Goal: Task Accomplishment & Management: Manage account settings

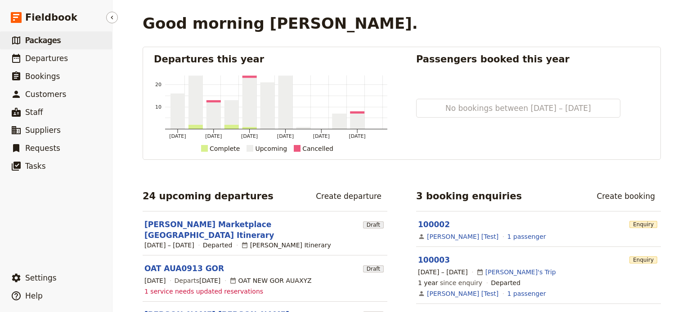
click at [56, 43] on span "Packages" at bounding box center [43, 40] width 36 height 9
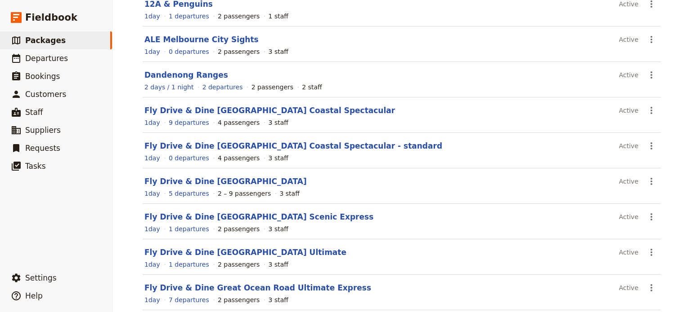
scroll to position [176, 0]
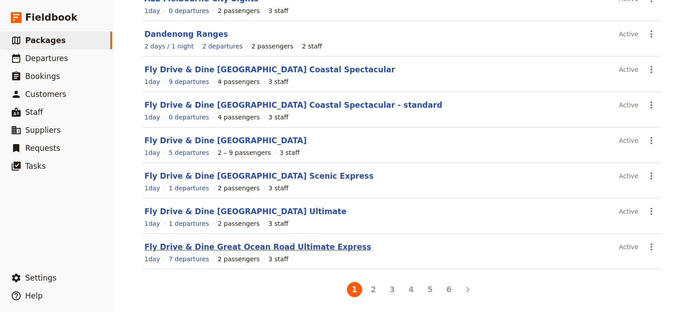
click at [291, 250] on link "Fly Drive & Dine Great Ocean Road Ultimate Express" at bounding box center [257, 247] width 227 height 9
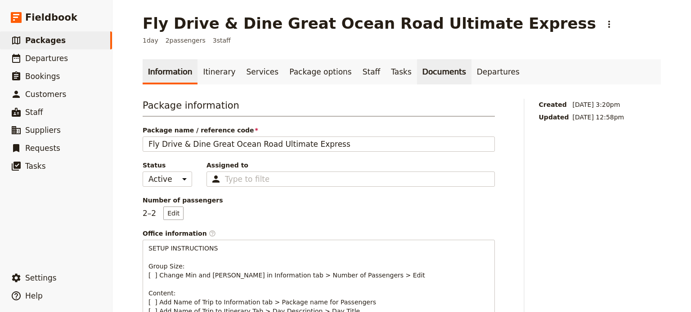
click at [419, 76] on link "Documents" at bounding box center [444, 71] width 54 height 25
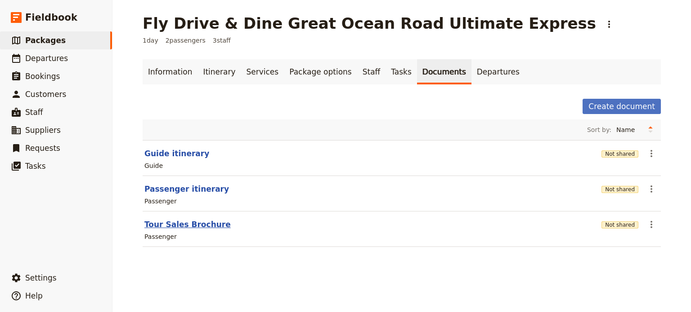
click at [161, 226] on button "Tour Sales Brochure" at bounding box center [187, 224] width 86 height 11
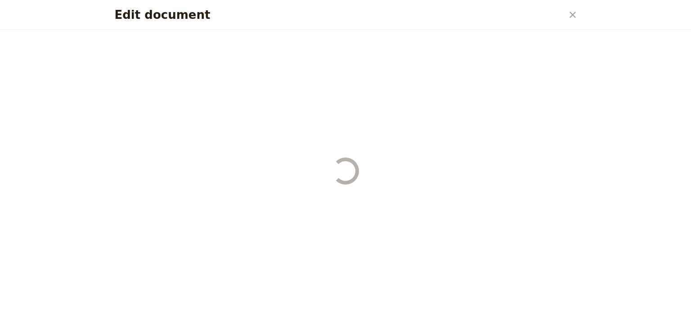
select select "PASSENGER"
select select "DEFAULT"
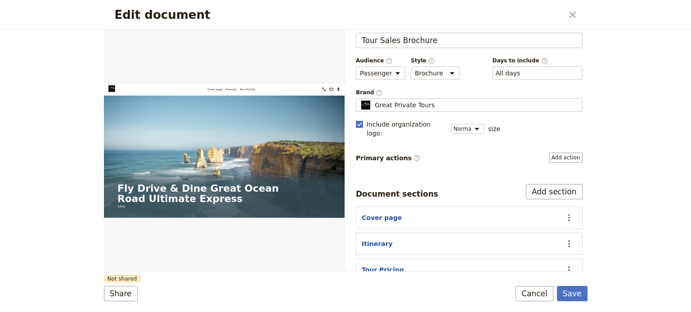
scroll to position [27, 0]
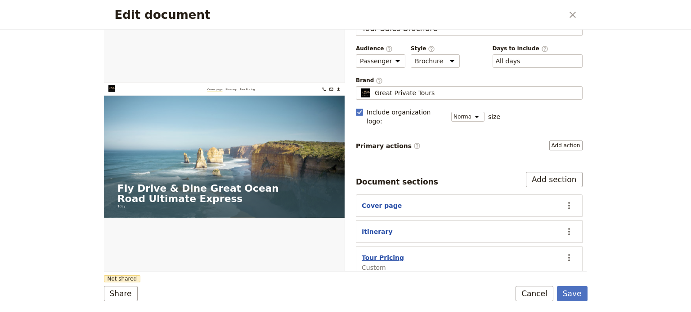
click at [369, 254] on button "Tour Pricing" at bounding box center [382, 258] width 42 height 9
select select "CUSTOM"
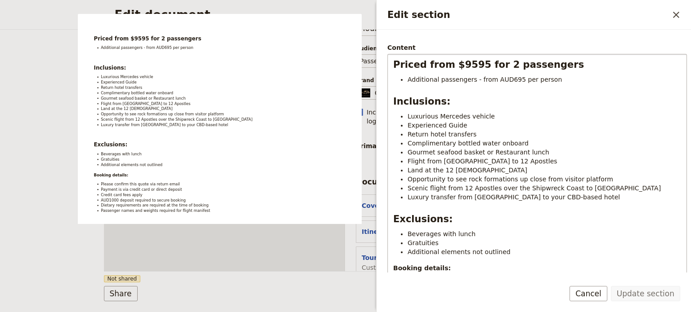
scroll to position [90, 0]
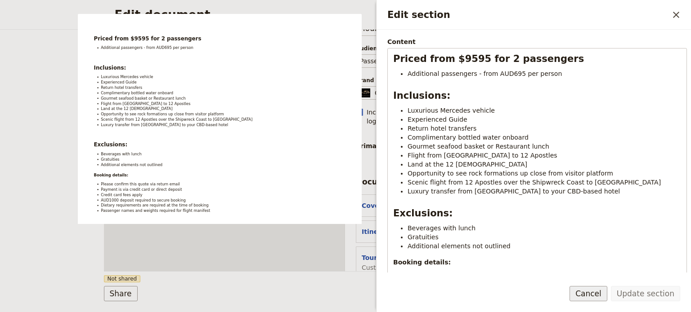
click at [600, 297] on button "Cancel" at bounding box center [588, 293] width 38 height 15
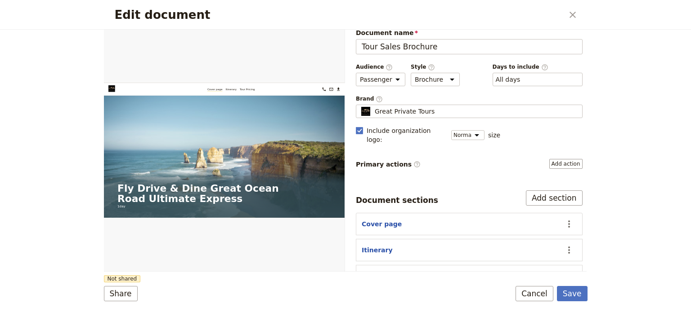
scroll to position [0, 0]
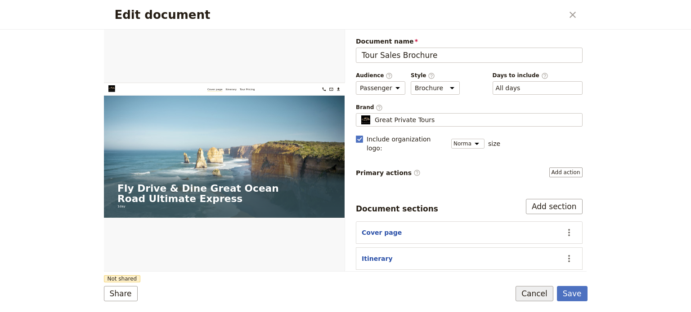
click at [543, 297] on button "Cancel" at bounding box center [534, 293] width 38 height 15
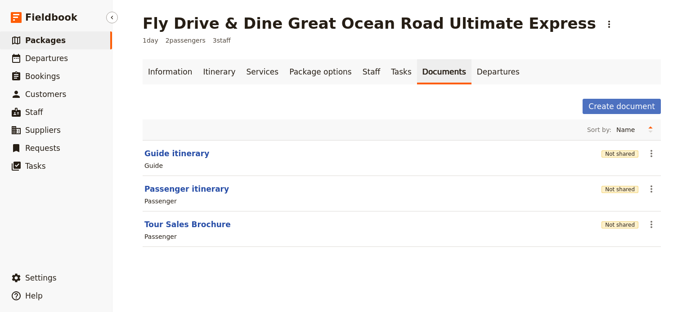
click at [56, 42] on span "Packages" at bounding box center [45, 40] width 40 height 9
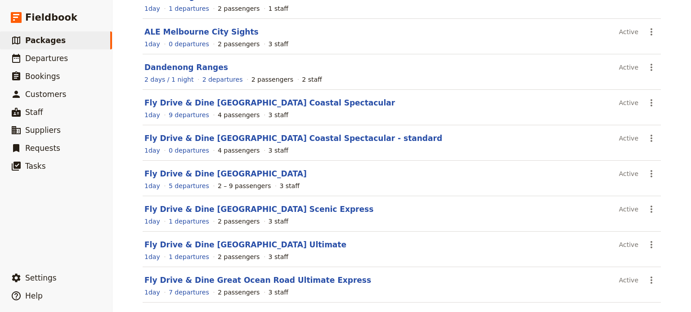
scroll to position [176, 0]
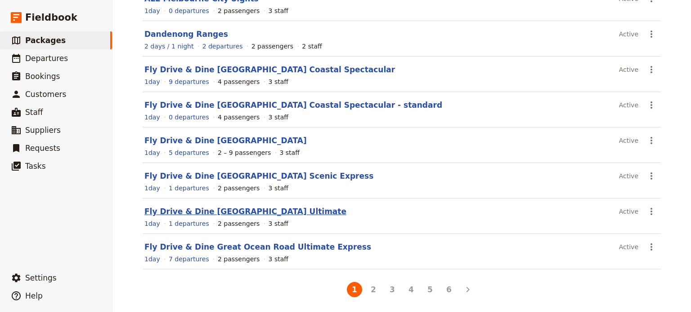
click at [205, 208] on link "Fly Drive & Dine [GEOGRAPHIC_DATA] Ultimate" at bounding box center [245, 211] width 202 height 9
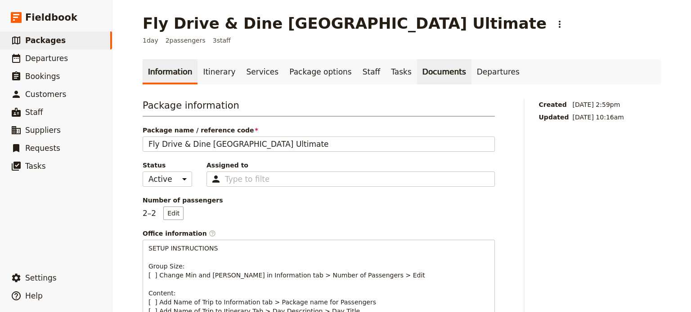
click at [417, 77] on link "Documents" at bounding box center [444, 71] width 54 height 25
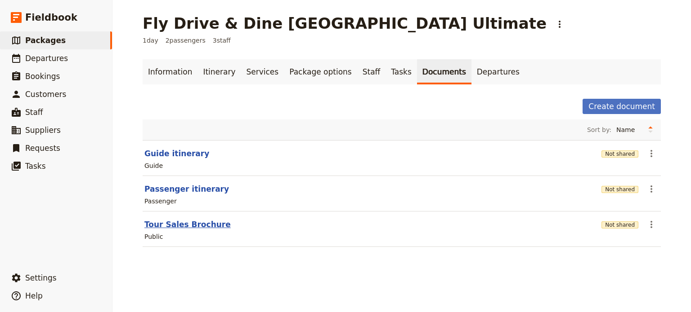
click at [185, 222] on button "Tour Sales Brochure" at bounding box center [187, 224] width 86 height 11
select select "DEFAULT"
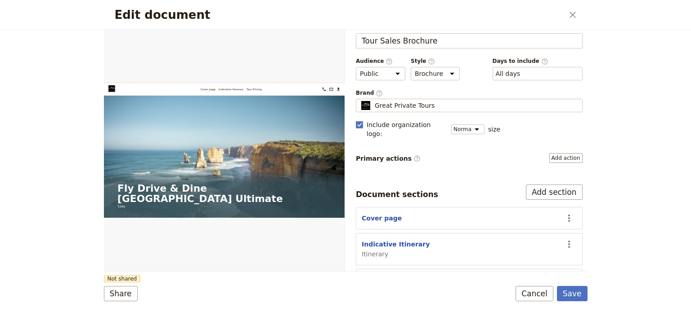
scroll to position [36, 0]
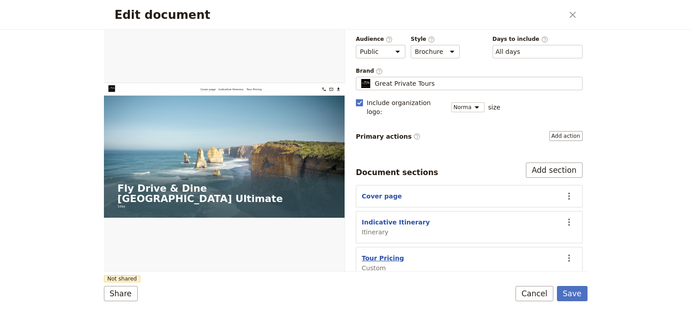
click at [376, 254] on button "Tour Pricing" at bounding box center [382, 258] width 42 height 9
select select "CUSTOM"
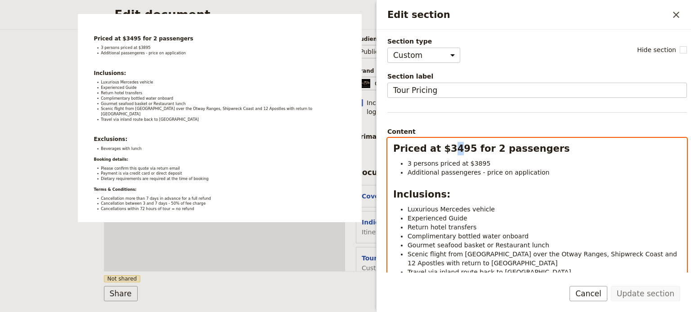
click at [449, 151] on strong "Priced at $3495 for 2 passengers" at bounding box center [481, 148] width 177 height 11
select select "paragraph"
drag, startPoint x: 475, startPoint y: 166, endPoint x: 466, endPoint y: 165, distance: 9.1
click at [466, 165] on span "3 persons priced at $3895" at bounding box center [448, 163] width 83 height 7
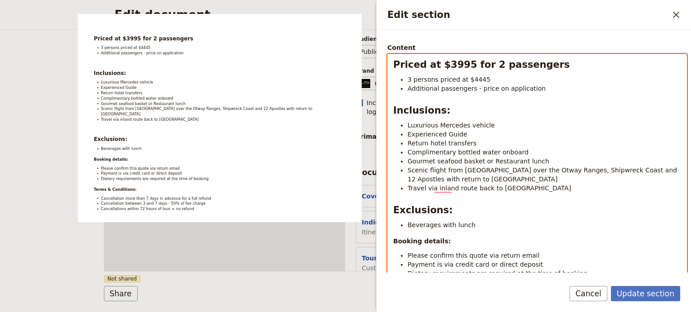
scroll to position [90, 0]
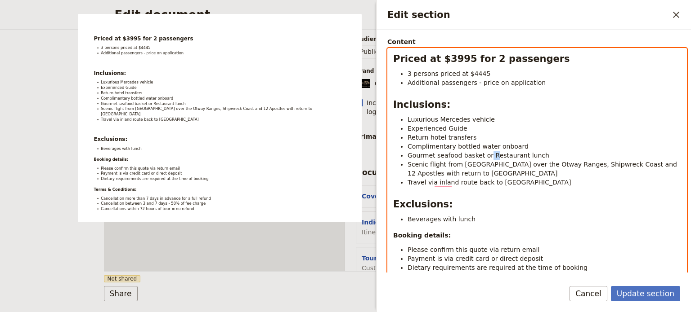
drag, startPoint x: 484, startPoint y: 154, endPoint x: 488, endPoint y: 155, distance: 4.6
click at [488, 155] on span "Gourmet seafood basket or Restaurant lunch" at bounding box center [478, 155] width 142 height 7
click at [541, 183] on li "Travel via inland route back to Melbourne" at bounding box center [543, 182] width 273 height 9
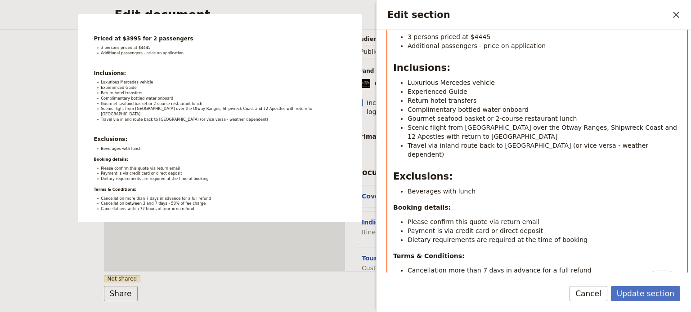
scroll to position [180, 0]
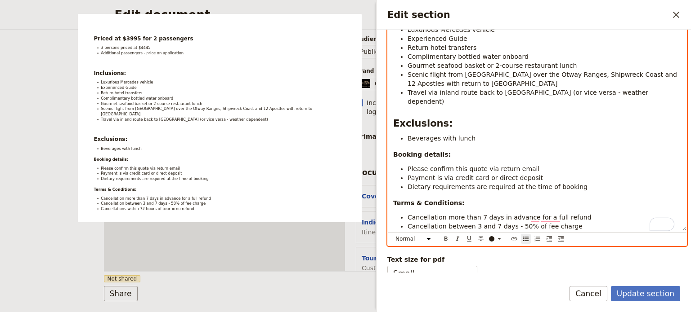
click at [496, 134] on li "Beverages with lunch" at bounding box center [543, 138] width 273 height 9
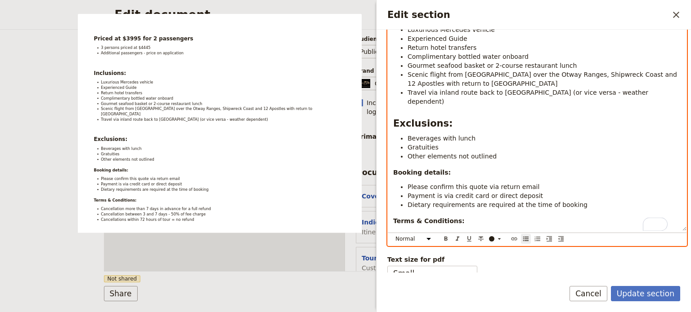
scroll to position [18, 0]
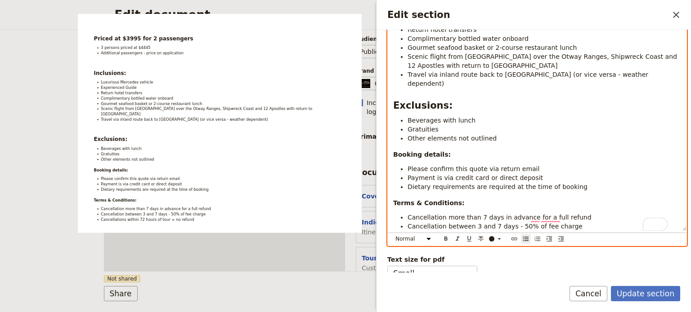
click at [538, 174] on li "Payment is via credit card or direct deposit" at bounding box center [543, 178] width 273 height 9
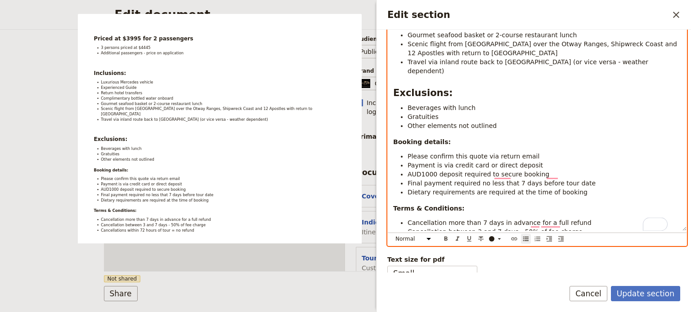
scroll to position [36, 0]
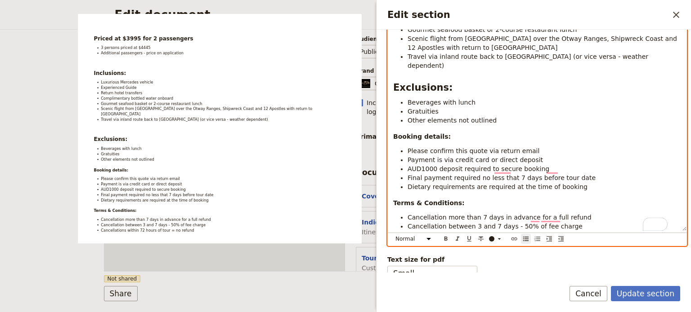
click at [576, 183] on li "Dietary requirements are required at the time of booking" at bounding box center [543, 187] width 273 height 9
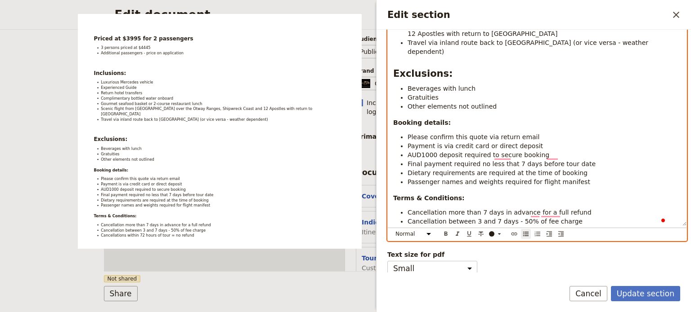
scroll to position [187, 0]
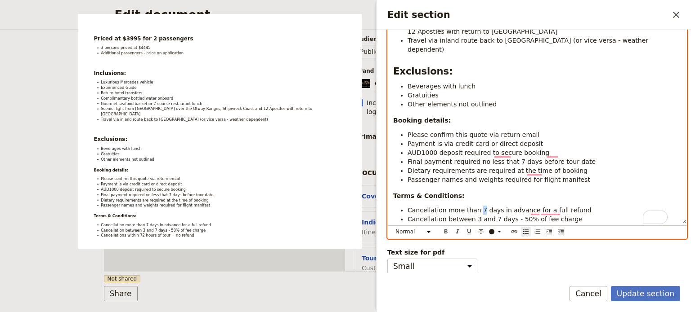
click at [474, 207] on span "Cancellation more than 7 days in advance for a full refund" at bounding box center [499, 210] width 184 height 7
click at [512, 225] on span "Cancellations within 72 hours of tour = no refund" at bounding box center [485, 228] width 156 height 7
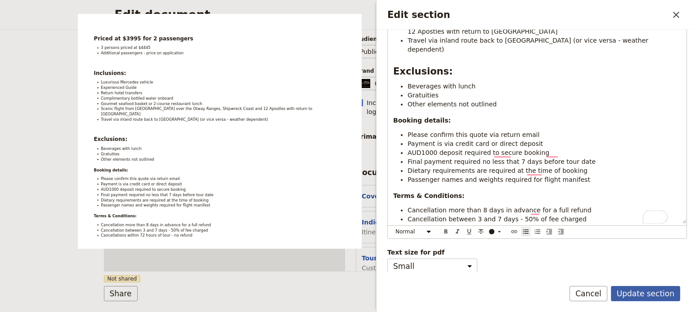
click at [625, 293] on button "Update section" at bounding box center [645, 293] width 69 height 15
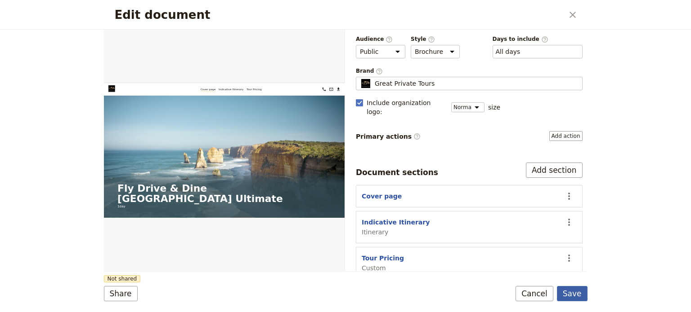
click at [576, 293] on button "Save" at bounding box center [572, 293] width 31 height 15
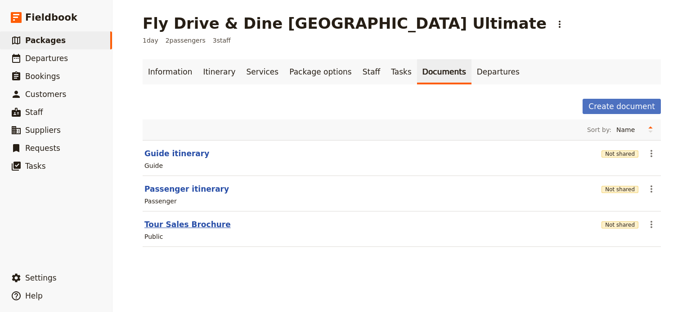
click at [155, 225] on button "Tour Sales Brochure" at bounding box center [187, 224] width 86 height 11
select select "DEFAULT"
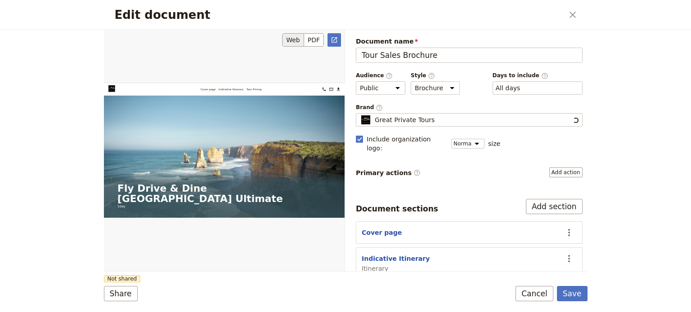
scroll to position [0, 0]
click at [331, 39] on icon "Open full preview" at bounding box center [333, 39] width 7 height 7
click at [522, 293] on button "Cancel" at bounding box center [534, 293] width 38 height 15
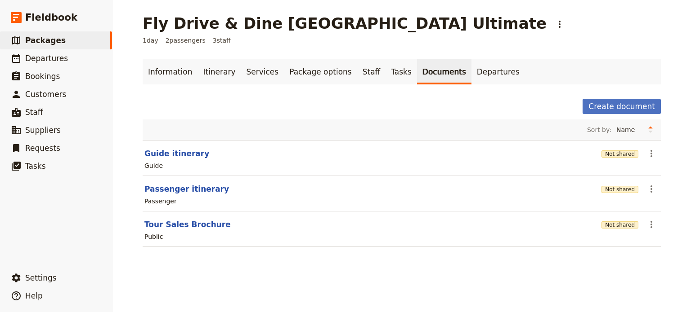
click at [524, 293] on div "Fly Drive & Dine Great Ocean Road Ultimate ​ 1 day 2 passengers 3 staff Informa…" at bounding box center [401, 156] width 578 height 312
click at [226, 78] on link "Itinerary" at bounding box center [218, 71] width 43 height 25
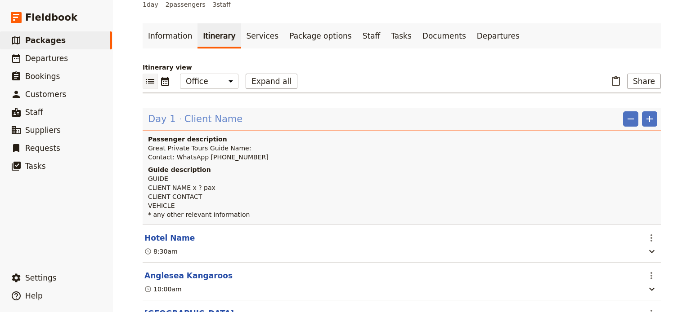
scroll to position [180, 0]
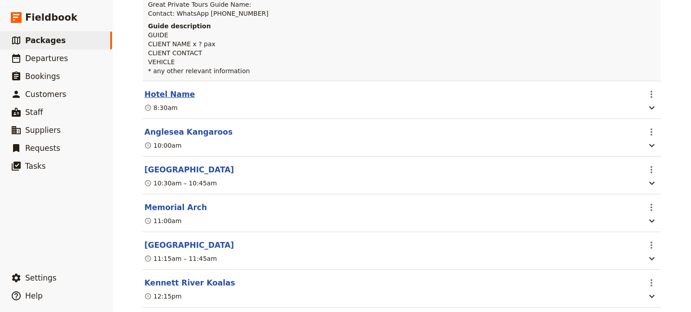
click at [165, 96] on button "Hotel Name" at bounding box center [169, 94] width 50 height 11
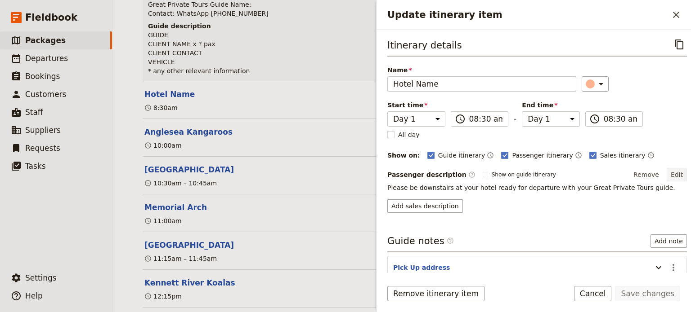
click at [673, 176] on button "Edit" at bounding box center [676, 174] width 20 height 13
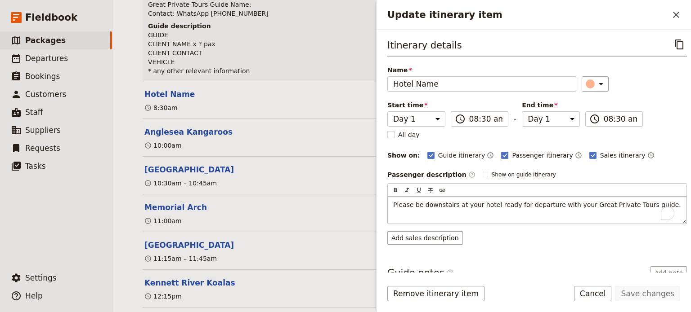
click at [442, 205] on span "Please be downstairs at your hotel ready for departure with your Great Private …" at bounding box center [537, 204] width 288 height 7
click at [660, 293] on button "Save changes" at bounding box center [647, 293] width 65 height 15
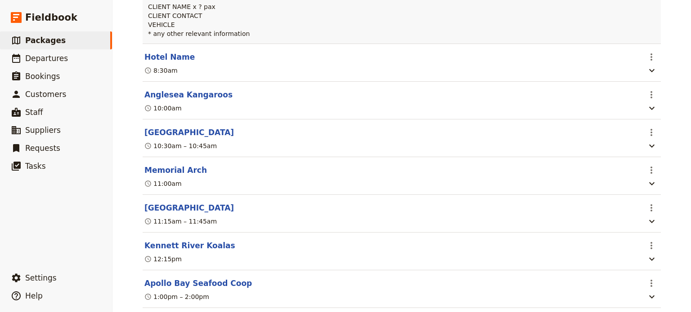
scroll to position [315, 0]
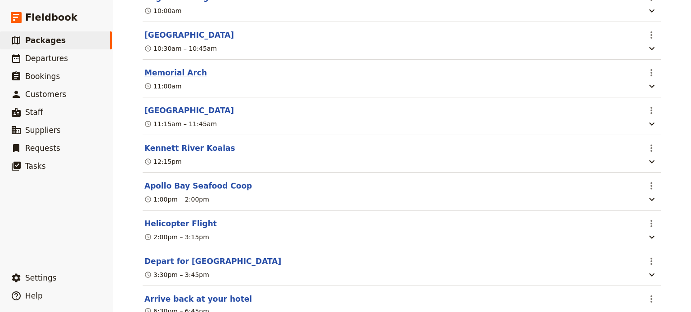
click at [160, 76] on button "Memorial Arch" at bounding box center [175, 72] width 62 height 11
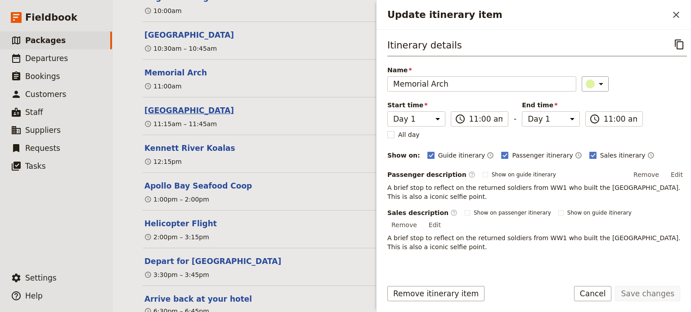
click at [162, 113] on button "[GEOGRAPHIC_DATA]" at bounding box center [188, 110] width 89 height 11
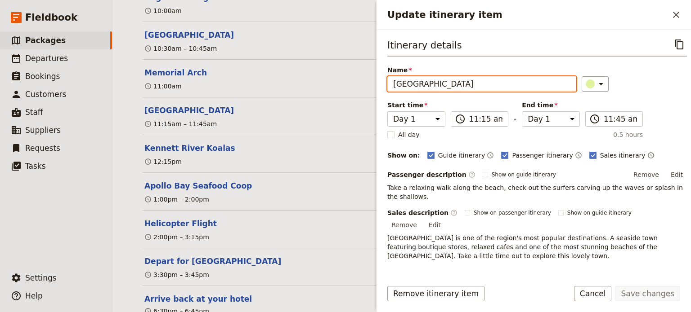
click at [423, 84] on input "[GEOGRAPHIC_DATA]" at bounding box center [481, 83] width 189 height 15
type input "Lorne"
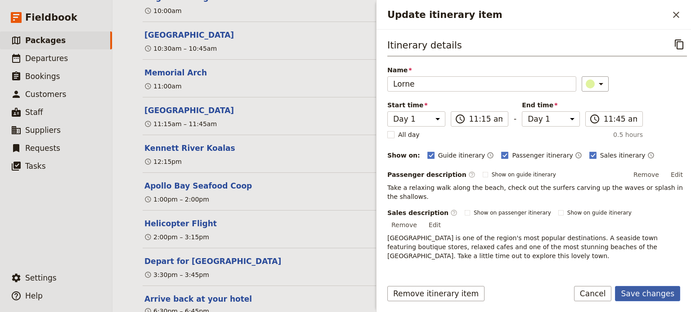
click at [634, 295] on button "Save changes" at bounding box center [647, 293] width 65 height 15
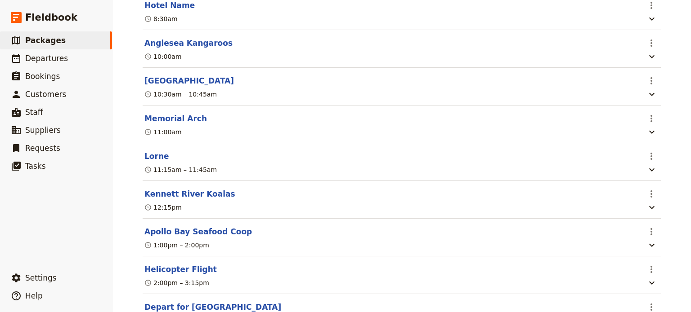
scroll to position [270, 0]
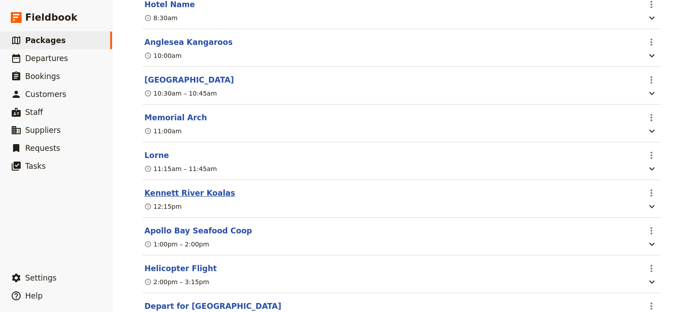
click at [189, 199] on button "Kennett River Koalas" at bounding box center [189, 193] width 91 height 11
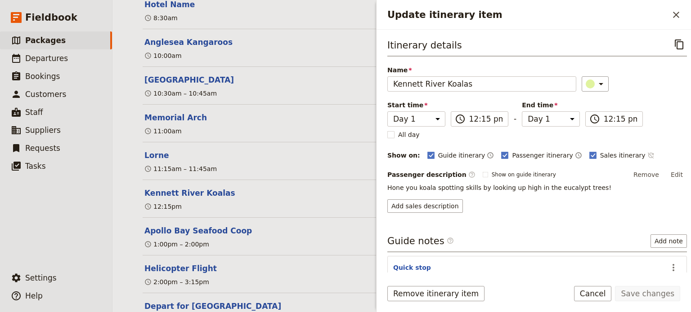
click at [647, 155] on icon "Time not shown on sales itinerary" at bounding box center [650, 155] width 7 height 7
click at [641, 298] on button "Save changes" at bounding box center [647, 293] width 65 height 15
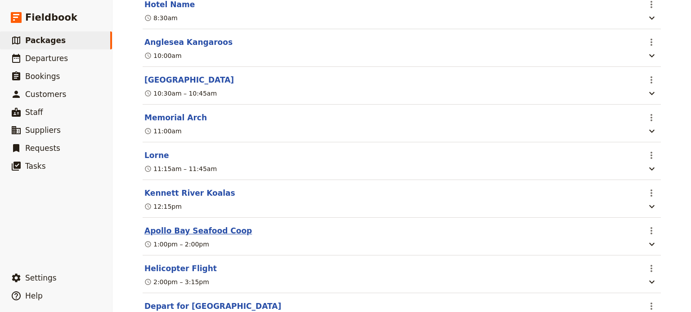
click at [190, 233] on button "Apollo Bay Seafood Coop" at bounding box center [197, 231] width 107 height 11
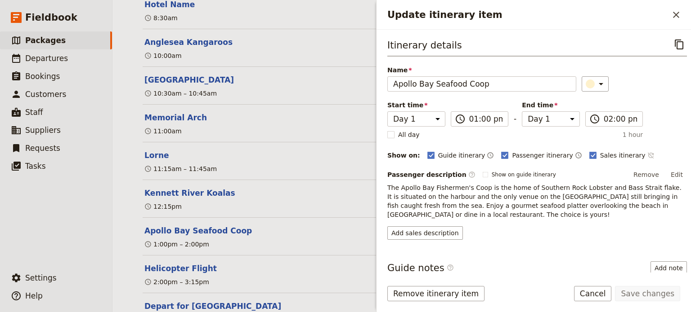
click at [647, 152] on icon "Time not shown on sales itinerary" at bounding box center [650, 155] width 7 height 7
click at [670, 172] on button "Edit" at bounding box center [676, 174] width 20 height 13
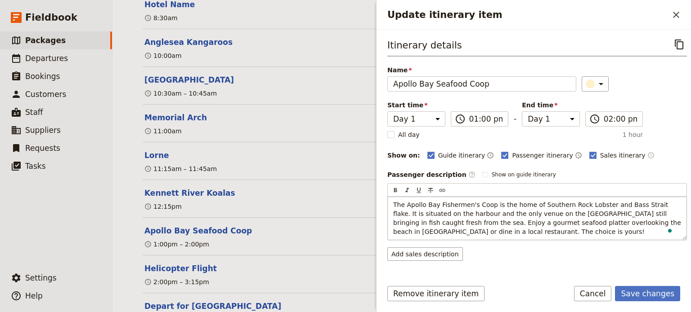
click at [446, 219] on span "The Apollo Bay Fishermen's Coop is the home of Southern Rock Lobster and Bass S…" at bounding box center [538, 218] width 290 height 34
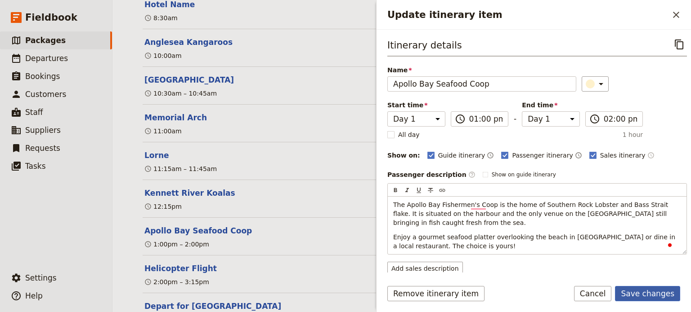
click at [654, 292] on button "Save changes" at bounding box center [647, 293] width 65 height 15
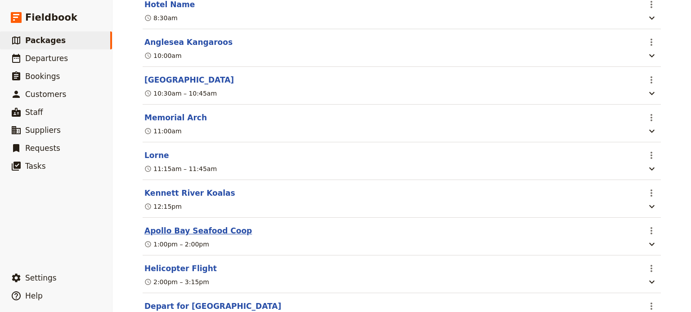
click at [192, 233] on button "Apollo Bay Seafood Coop" at bounding box center [197, 231] width 107 height 11
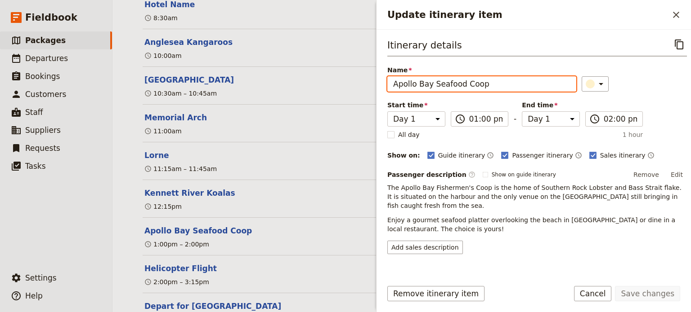
drag, startPoint x: 496, startPoint y: 85, endPoint x: 369, endPoint y: 85, distance: 127.2
click at [363, 85] on div "Fly Drive & Dine Great Ocean Road Ultimate ​ 1 day 2 passengers 3 staff Informa…" at bounding box center [401, 156] width 578 height 312
type input "Lunch"
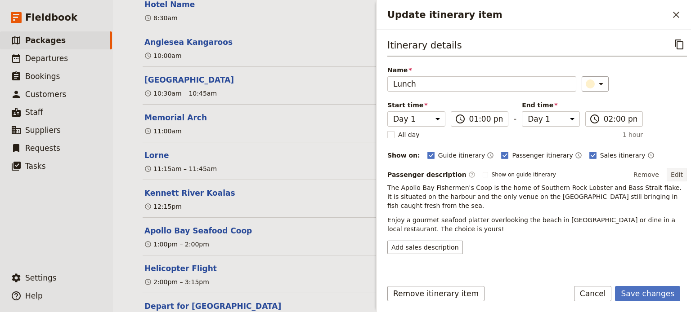
click at [671, 171] on button "Edit" at bounding box center [676, 174] width 20 height 13
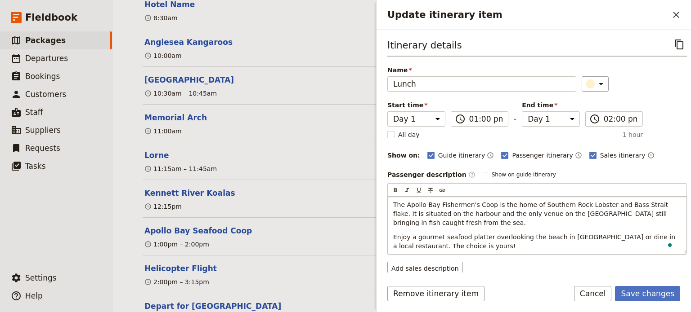
click at [465, 223] on p "The Apollo Bay Fishermen's Coop is the home of Southern Rock Lobster and Bass S…" at bounding box center [537, 214] width 288 height 27
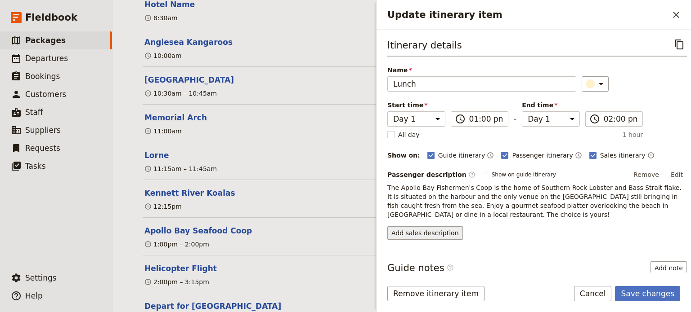
click at [419, 229] on button "Add sales description" at bounding box center [425, 233] width 76 height 13
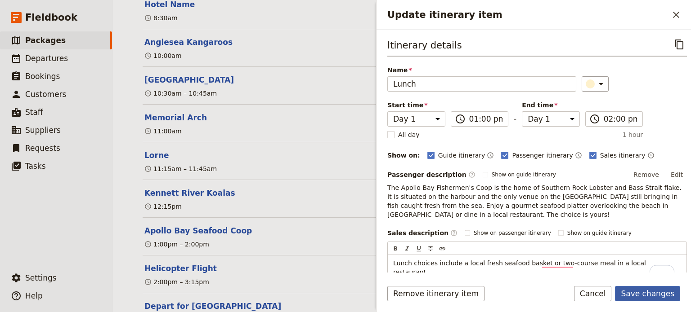
click at [629, 293] on button "Save changes" at bounding box center [647, 293] width 65 height 15
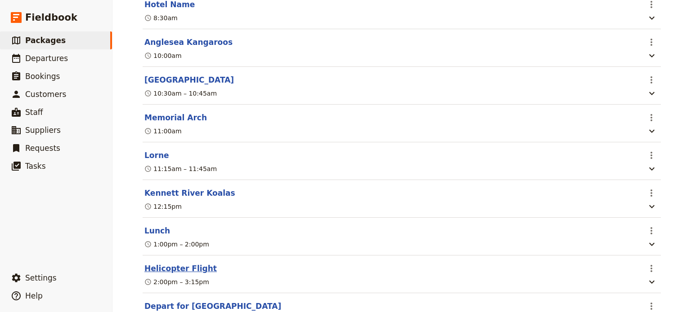
click at [179, 271] on button "Helicopter Flight" at bounding box center [180, 268] width 72 height 11
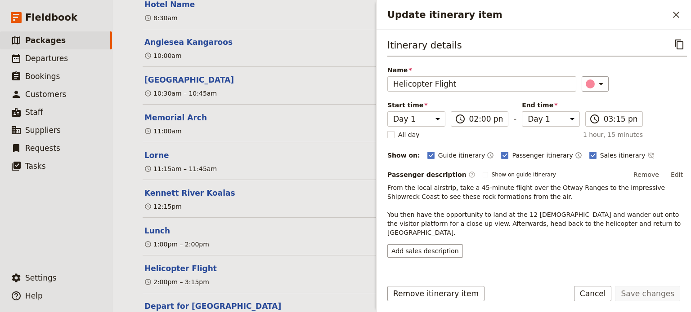
click at [628, 152] on div "Guide itinerary ​ Passenger itinerary ​ Sales itinerary ​" at bounding box center [556, 155] width 259 height 11
click at [647, 154] on icon "Time not shown on sales itinerary" at bounding box center [650, 155] width 7 height 7
drag, startPoint x: 649, startPoint y: 295, endPoint x: 493, endPoint y: 70, distance: 274.4
click at [649, 295] on button "Save changes" at bounding box center [647, 293] width 65 height 15
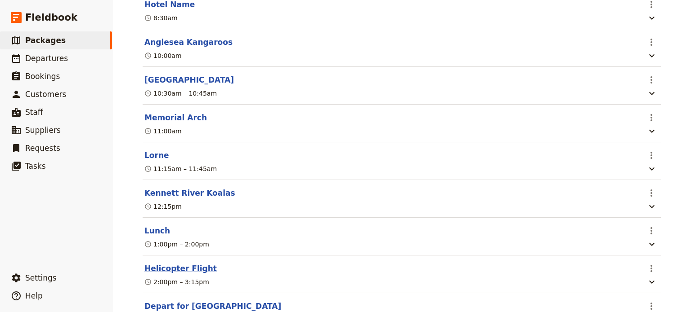
click at [157, 274] on button "Helicopter Flight" at bounding box center [180, 268] width 72 height 11
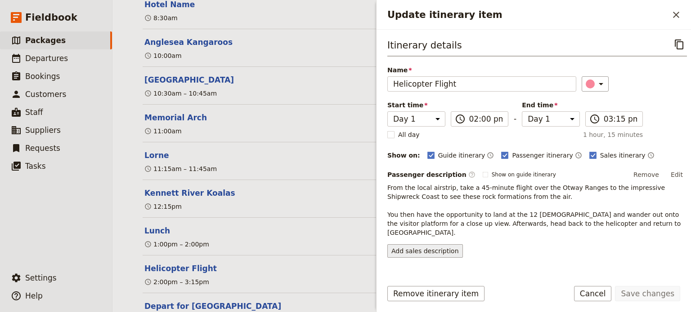
scroll to position [80, 0]
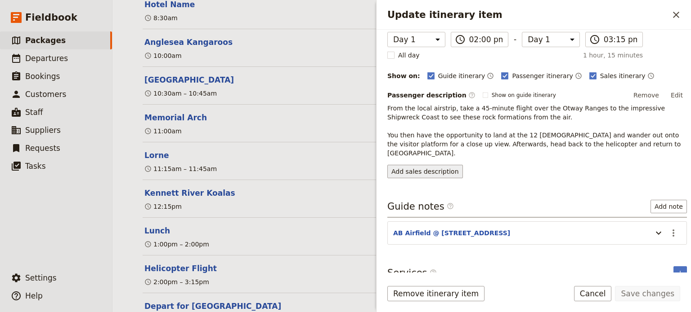
click at [424, 165] on button "Add sales description" at bounding box center [425, 171] width 76 height 13
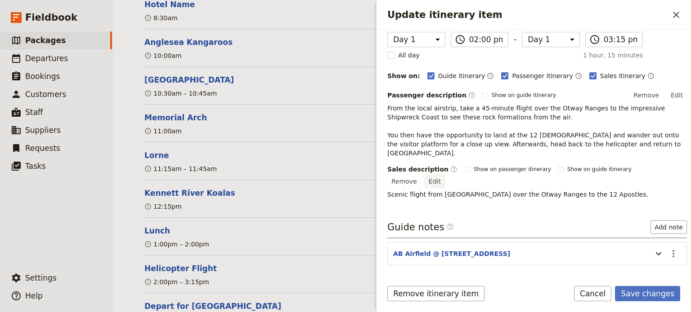
click at [445, 175] on button "Edit" at bounding box center [434, 181] width 20 height 13
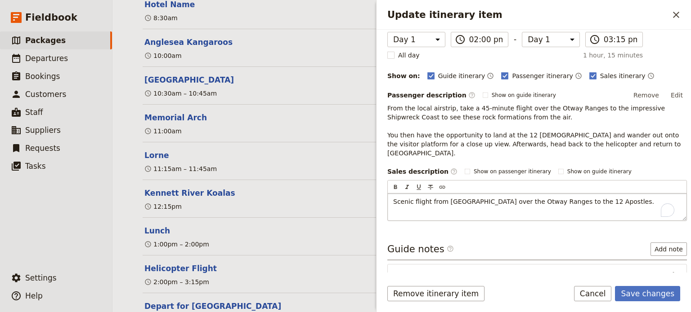
click at [596, 197] on p "Scenic flight from Apollo Bay over the Otway Ranges to the 12 Apostles." at bounding box center [537, 201] width 288 height 9
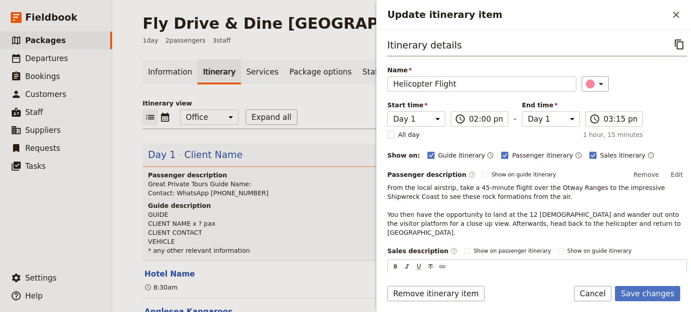
scroll to position [80, 0]
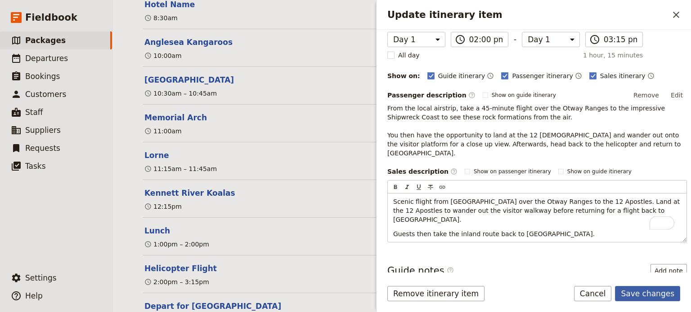
click at [648, 294] on button "Save changes" at bounding box center [647, 293] width 65 height 15
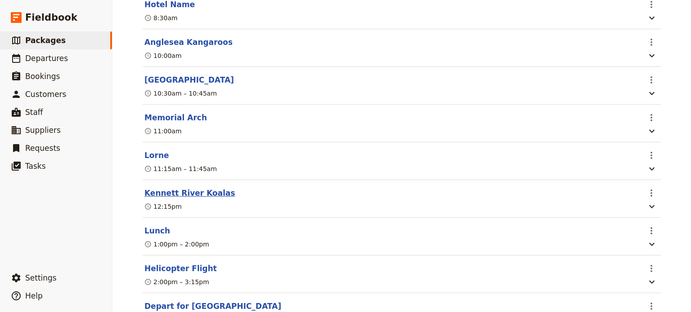
click at [167, 192] on button "Kennett River Koalas" at bounding box center [189, 193] width 91 height 11
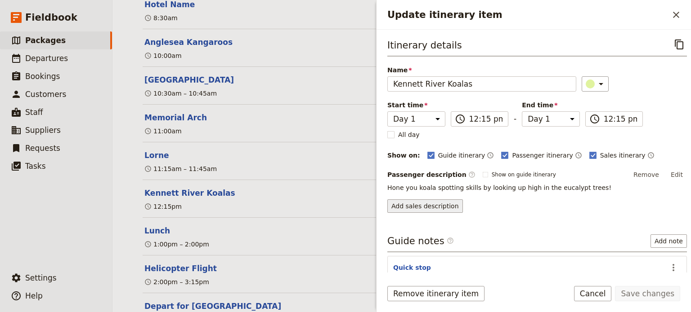
click at [443, 208] on button "Add sales description" at bounding box center [425, 206] width 76 height 13
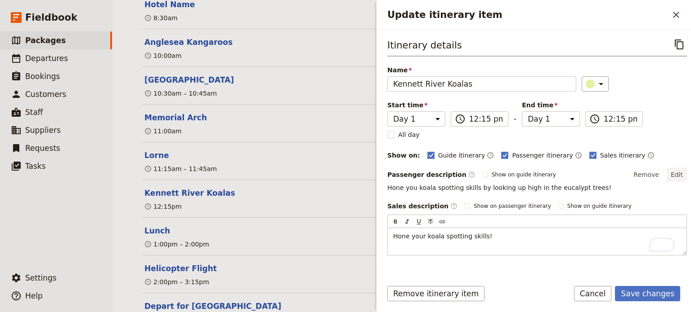
click at [667, 173] on button "Edit" at bounding box center [676, 174] width 20 height 13
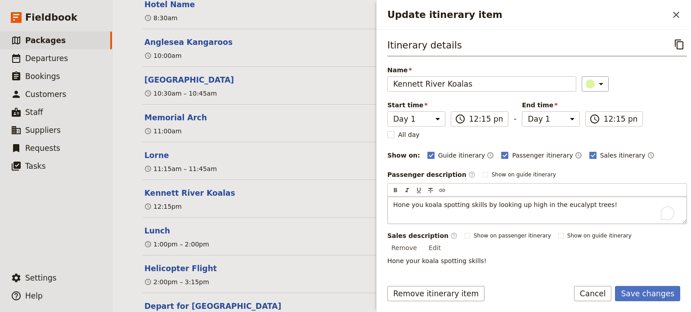
click at [419, 205] on span "Hone you koala spotting skills by looking up high in the eucalypt trees!" at bounding box center [505, 204] width 224 height 7
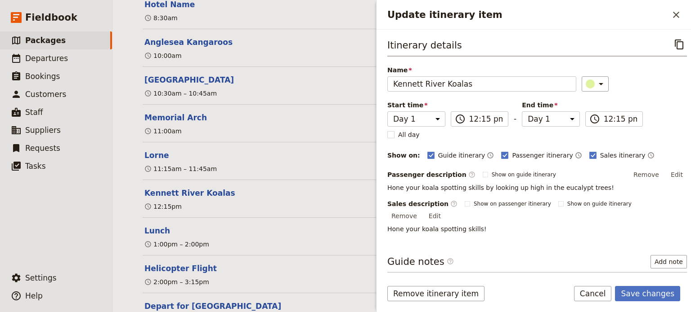
click at [641, 304] on div "Remove itinerary item Save changes Cancel" at bounding box center [533, 299] width 314 height 26
click at [646, 300] on button "Save changes" at bounding box center [647, 293] width 65 height 15
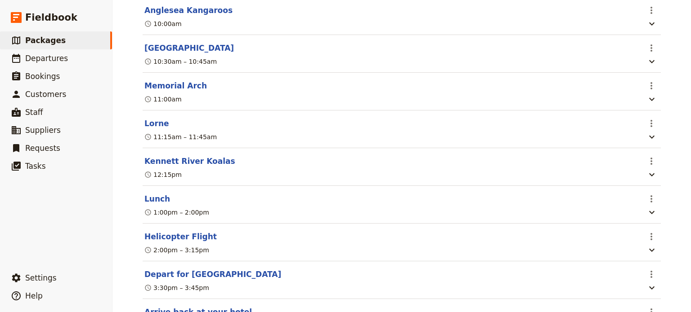
scroll to position [405, 0]
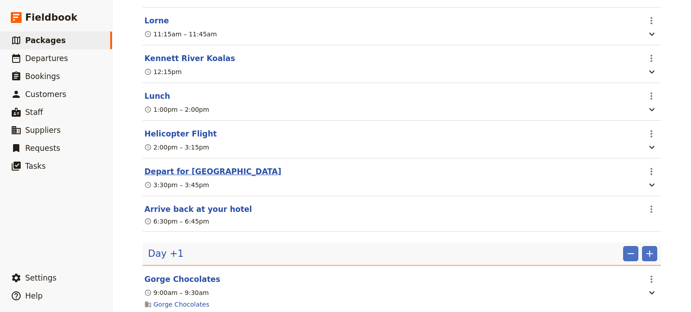
click at [162, 177] on button "Depart for [GEOGRAPHIC_DATA]" at bounding box center [212, 171] width 137 height 11
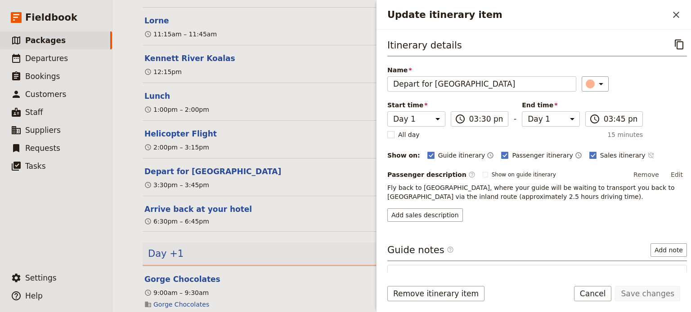
click at [647, 156] on icon "Time not shown on sales itinerary" at bounding box center [650, 156] width 6 height 6
click at [649, 288] on button "Save changes" at bounding box center [647, 293] width 65 height 15
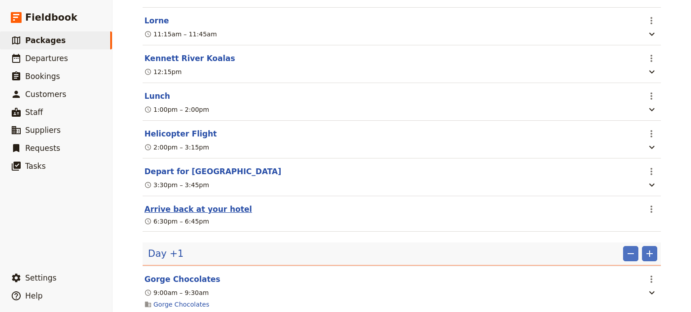
click at [165, 215] on button "Arrive back at your hotel" at bounding box center [197, 209] width 107 height 11
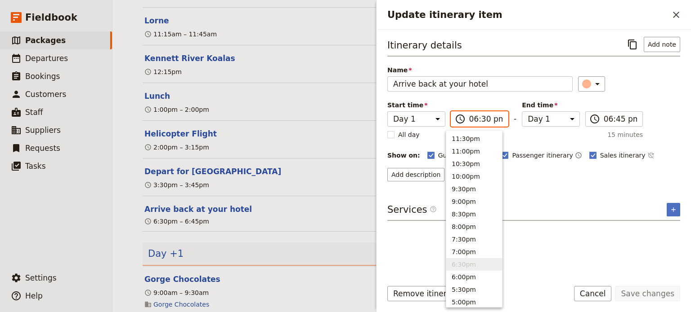
click at [469, 117] on input "06:30 pm" at bounding box center [486, 119] width 34 height 11
click at [476, 119] on input "06:30 pm" at bounding box center [486, 119] width 34 height 11
type input "06:15 pm"
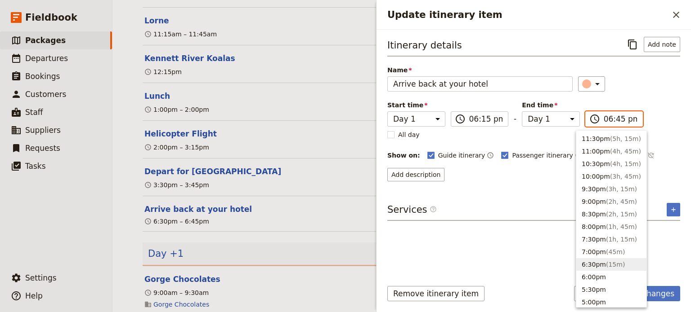
click at [603, 120] on input "06:45 pm" at bounding box center [620, 119] width 34 height 11
click at [662, 146] on div "Itinerary details ​ Add note Name Arrive back at your hotel ​ Start time Day 1 …" at bounding box center [533, 109] width 293 height 145
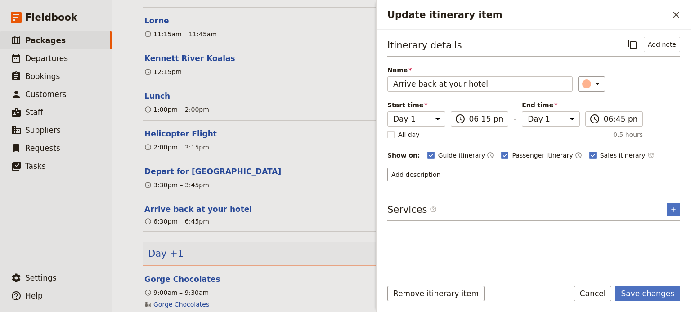
click at [647, 156] on icon "Time not shown on sales itinerary" at bounding box center [650, 156] width 6 height 6
click at [634, 294] on button "Save changes" at bounding box center [647, 293] width 65 height 15
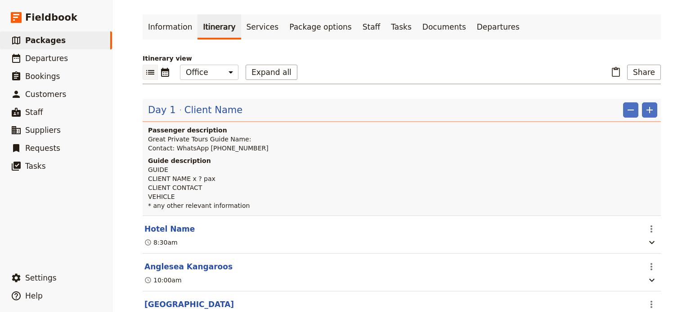
scroll to position [0, 0]
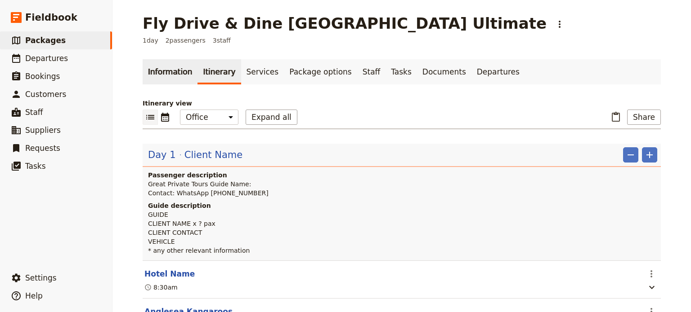
click at [169, 72] on link "Information" at bounding box center [170, 71] width 55 height 25
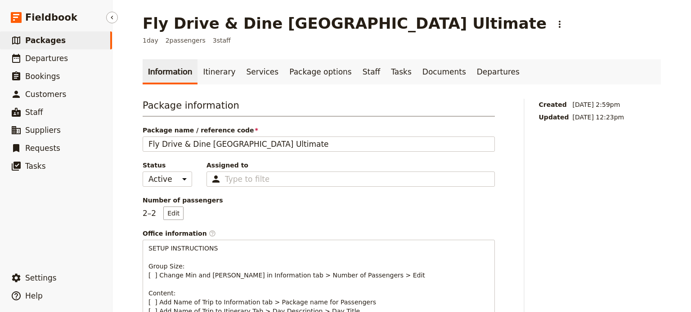
click at [58, 36] on link "​ Packages" at bounding box center [56, 40] width 112 height 18
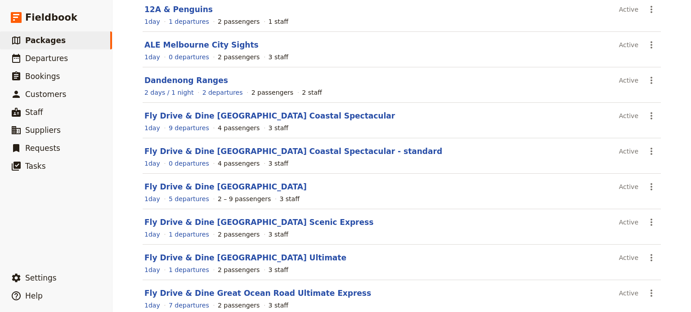
scroll to position [135, 0]
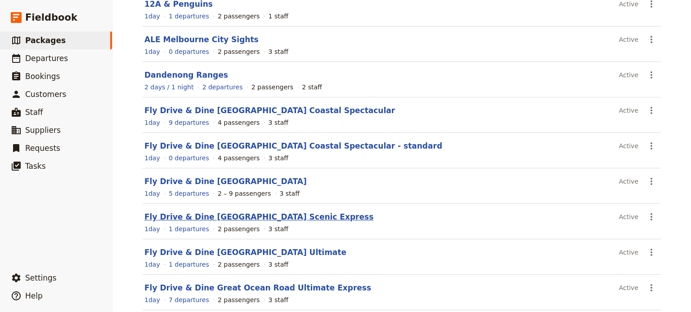
click at [271, 218] on link "Fly Drive & Dine [GEOGRAPHIC_DATA] Scenic Express" at bounding box center [258, 217] width 229 height 9
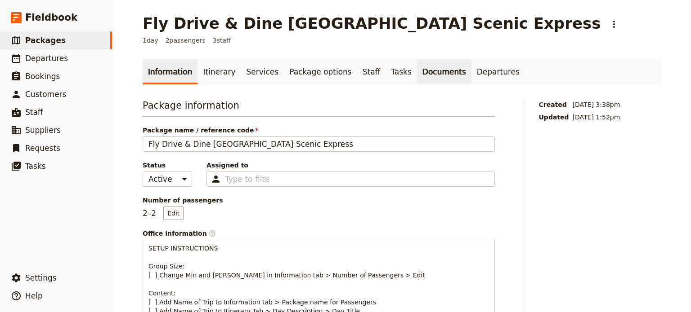
click at [417, 76] on link "Documents" at bounding box center [444, 71] width 54 height 25
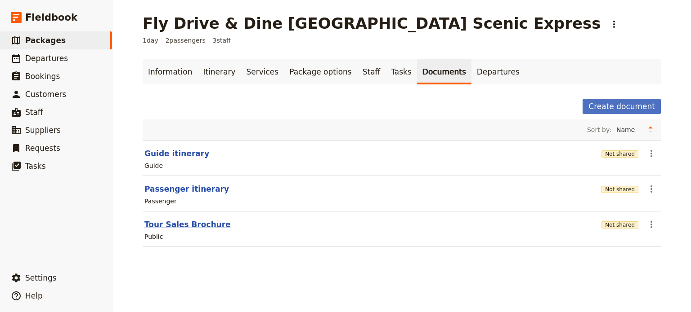
click at [172, 222] on button "Tour Sales Brochure" at bounding box center [187, 224] width 86 height 11
select select "DEFAULT"
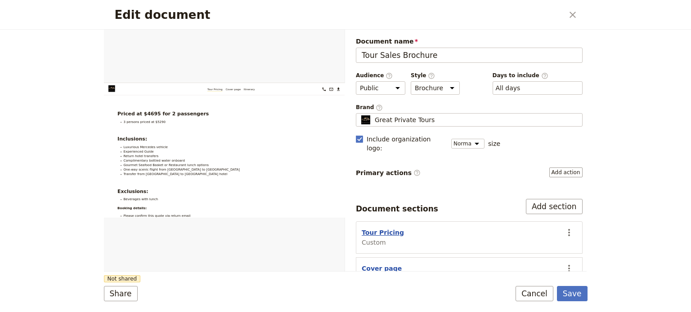
click at [374, 228] on button "Tour Pricing" at bounding box center [382, 232] width 42 height 9
select select "CUSTOM"
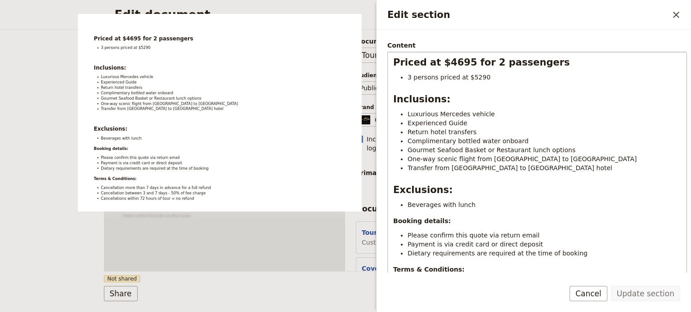
scroll to position [90, 0]
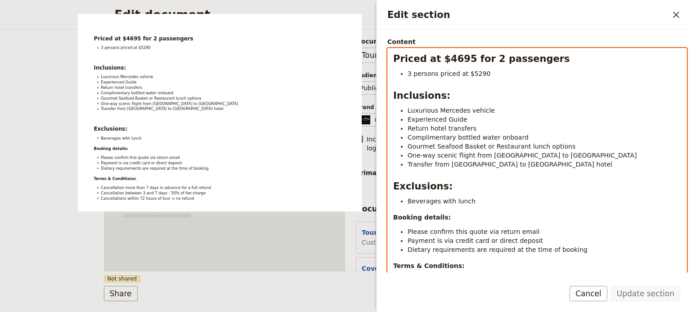
click at [558, 143] on li "Gourmet Seafood Basket or Restaurant lunch options" at bounding box center [543, 146] width 273 height 9
click at [466, 201] on li "Beverages with lunch" at bounding box center [543, 201] width 273 height 9
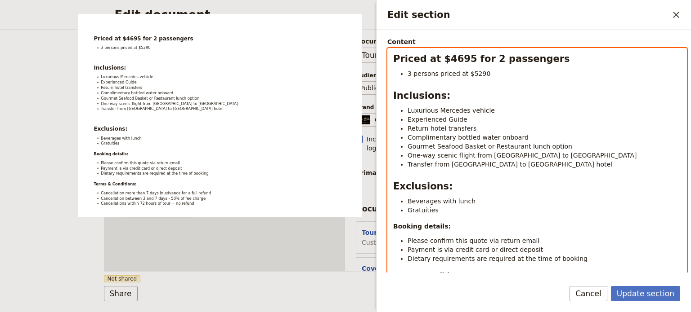
scroll to position [9, 0]
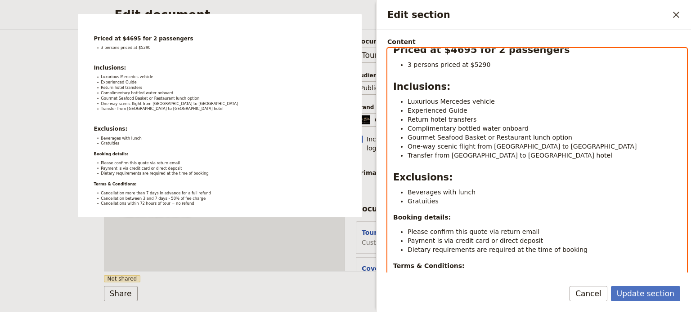
click at [526, 240] on li "Payment is via credit card or direct deposit" at bounding box center [543, 241] width 273 height 9
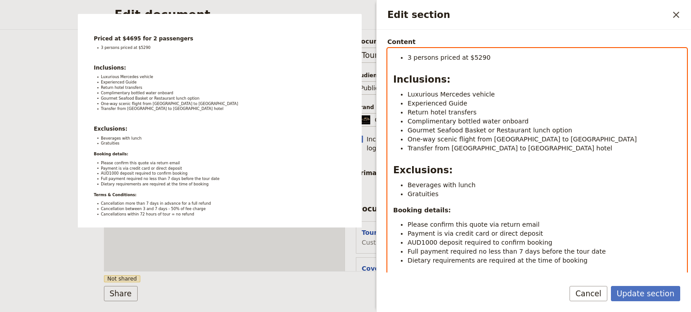
scroll to position [27, 0]
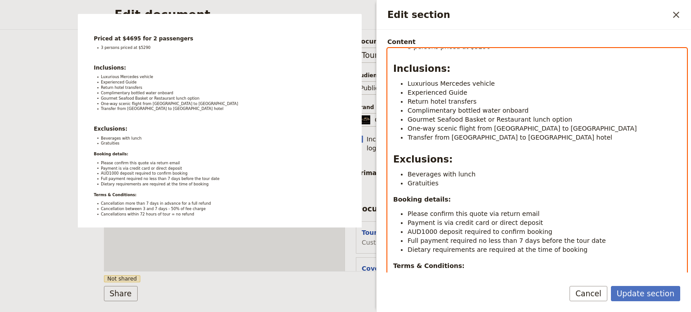
click at [576, 249] on li "Dietary requirements are required at the time of booking" at bounding box center [543, 249] width 273 height 9
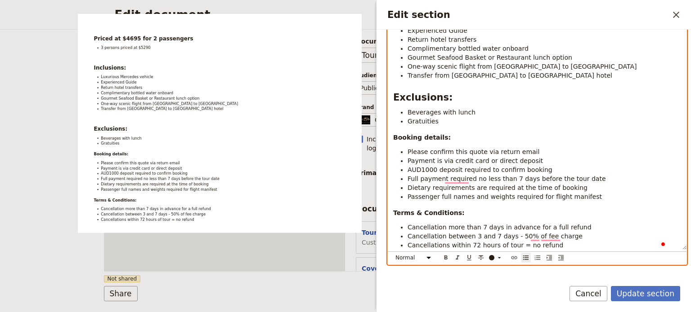
scroll to position [169, 0]
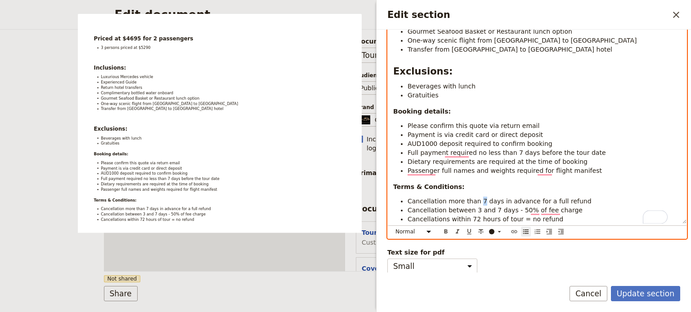
click at [477, 203] on span "Cancellation more than 7 days in advance for a full refund" at bounding box center [499, 201] width 184 height 7
click at [442, 203] on span "Cancellation more than 8 days in advance for a full refund" at bounding box center [499, 201] width 184 height 7
click at [547, 215] on li "Cancellations within 72 hours of tour = no refund" at bounding box center [543, 219] width 273 height 9
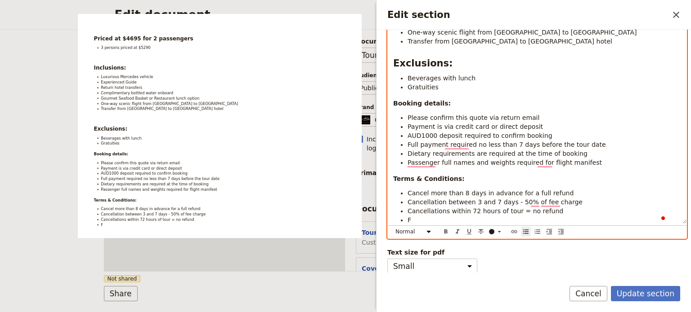
scroll to position [45, 0]
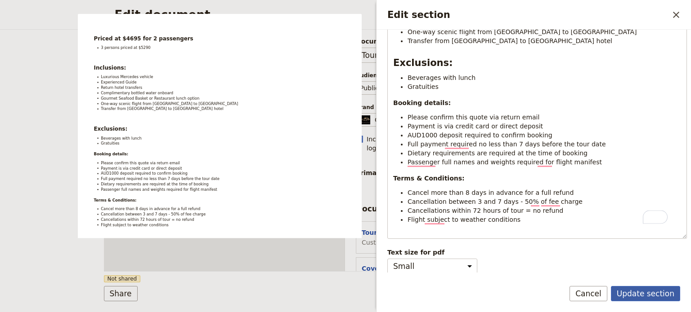
click at [626, 296] on button "Update section" at bounding box center [645, 293] width 69 height 15
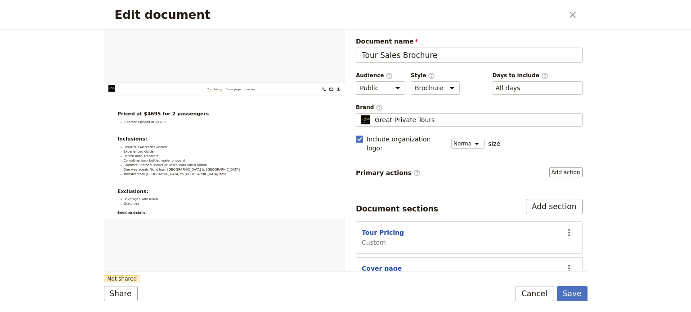
drag, startPoint x: 578, startPoint y: 292, endPoint x: 588, endPoint y: 294, distance: 10.1
click at [578, 292] on button "Save" at bounding box center [572, 293] width 31 height 15
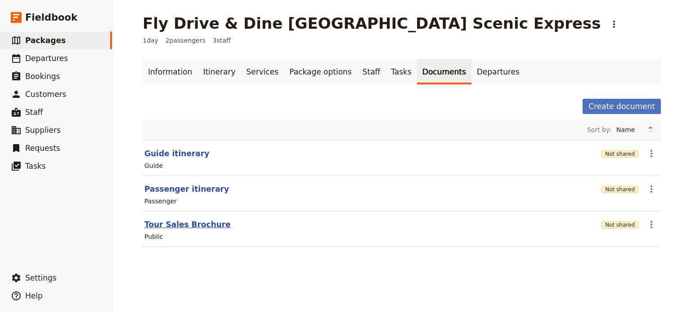
click at [177, 224] on button "Tour Sales Brochure" at bounding box center [187, 224] width 86 height 11
select select "DEFAULT"
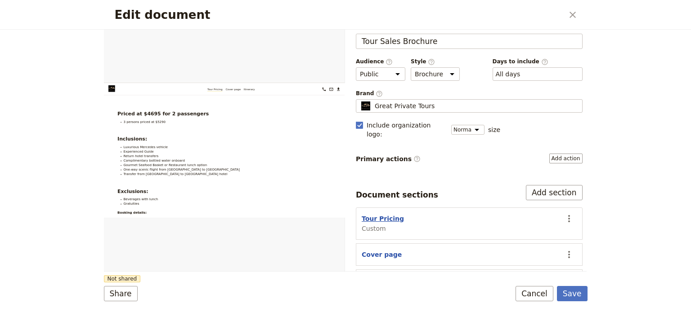
scroll to position [27, 0]
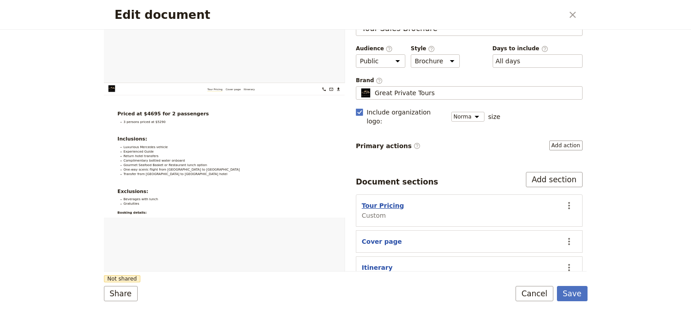
click at [385, 201] on button "Tour Pricing" at bounding box center [382, 205] width 42 height 9
select select "CUSTOM"
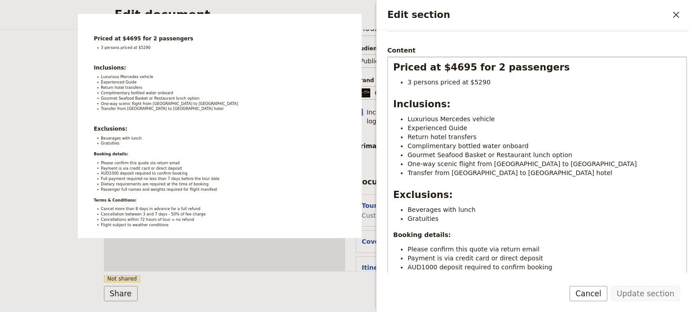
scroll to position [214, 0]
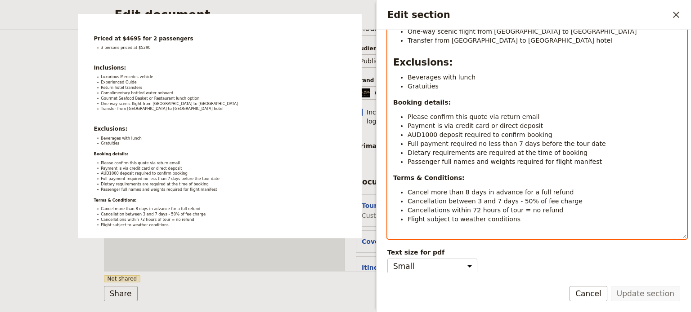
click at [540, 198] on span "Cancellation between 3 and 7 days - 50% of fee charge" at bounding box center [494, 201] width 175 height 7
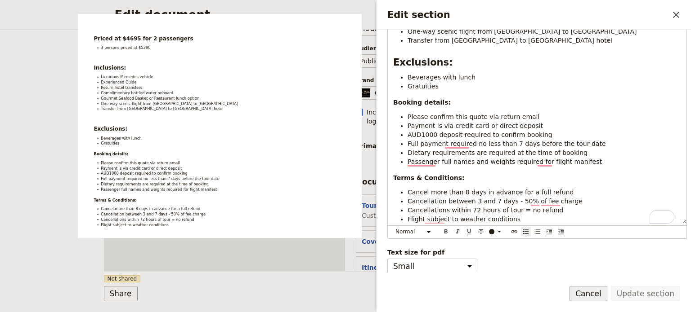
click at [596, 297] on button "Cancel" at bounding box center [588, 293] width 38 height 15
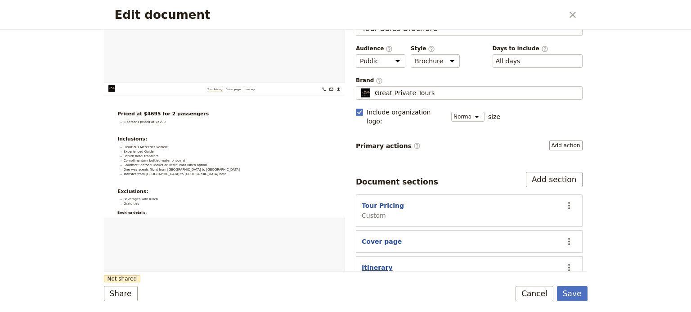
click at [368, 263] on button "Itinerary" at bounding box center [376, 267] width 31 height 9
select select "ITINERARY"
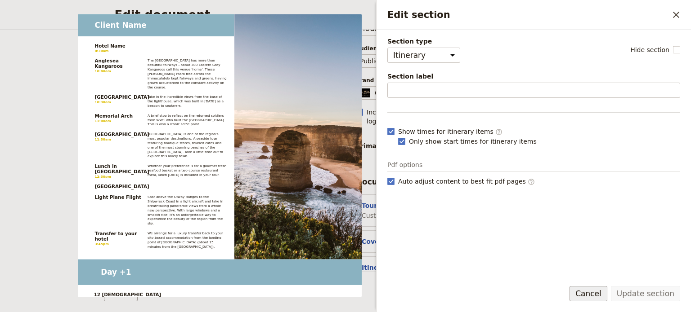
click at [597, 296] on button "Cancel" at bounding box center [588, 293] width 38 height 15
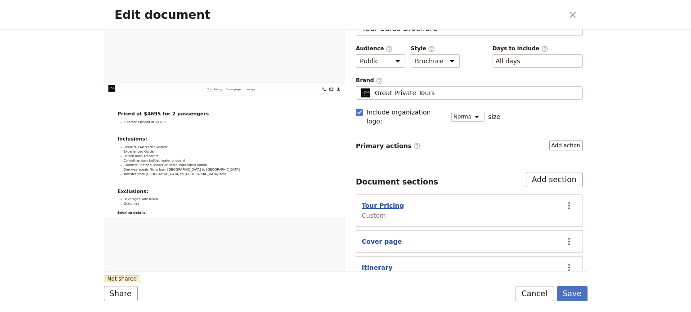
click at [374, 201] on button "Tour Pricing" at bounding box center [382, 205] width 42 height 9
select select "CUSTOM"
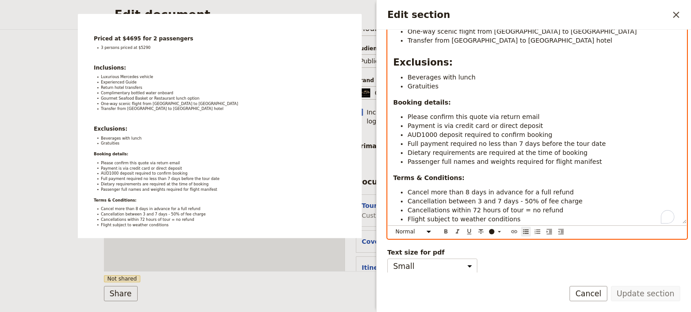
click at [566, 201] on li "Cancellation between 3 and 7 days - 50% of fee charge" at bounding box center [543, 201] width 273 height 9
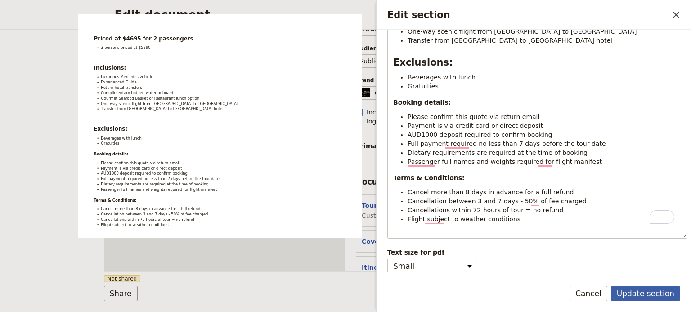
click at [647, 294] on button "Update section" at bounding box center [645, 293] width 69 height 15
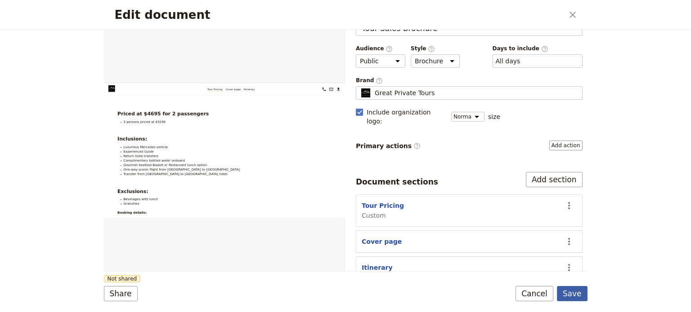
click at [580, 297] on button "Save" at bounding box center [572, 293] width 31 height 15
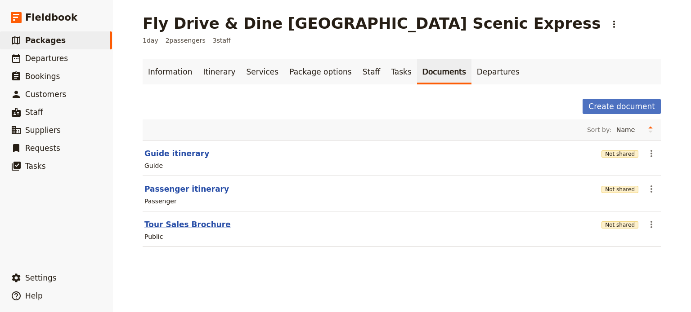
click at [197, 227] on button "Tour Sales Brochure" at bounding box center [187, 224] width 86 height 11
select select "DEFAULT"
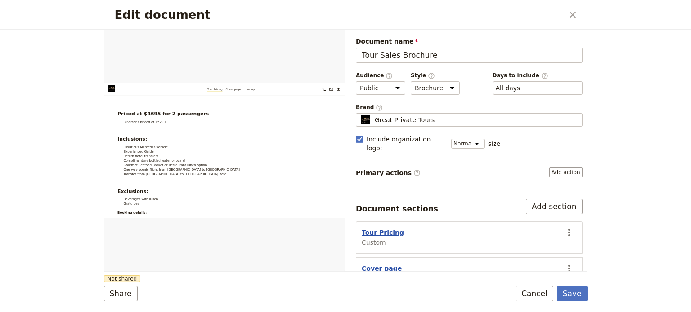
click at [371, 228] on button "Tour Pricing" at bounding box center [382, 232] width 42 height 9
select select "CUSTOM"
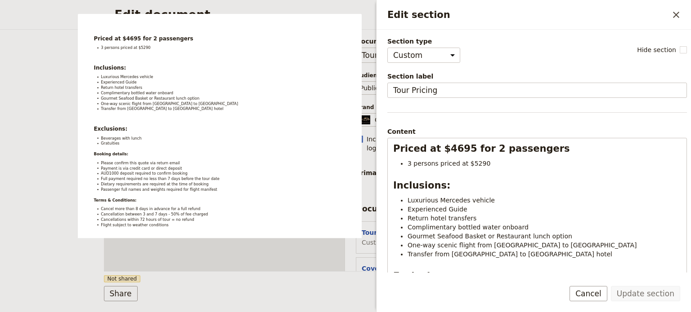
click at [598, 298] on button "Cancel" at bounding box center [588, 293] width 38 height 15
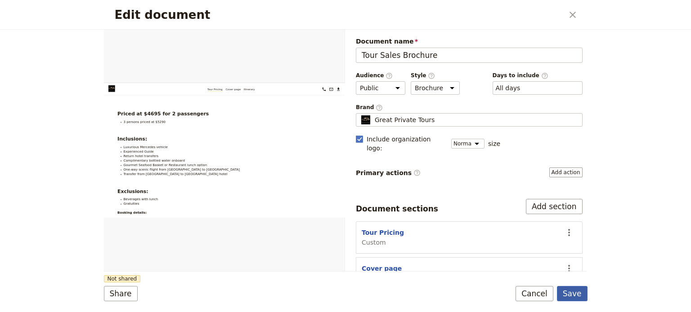
click at [569, 297] on button "Save" at bounding box center [572, 293] width 31 height 15
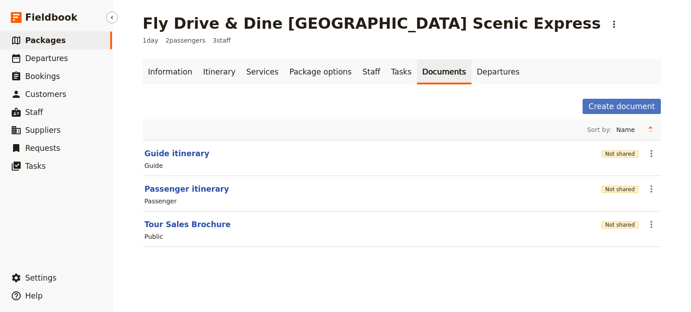
click at [51, 38] on span "Packages" at bounding box center [45, 40] width 40 height 9
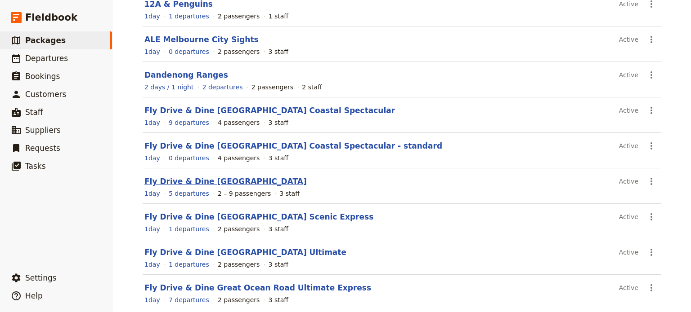
scroll to position [176, 0]
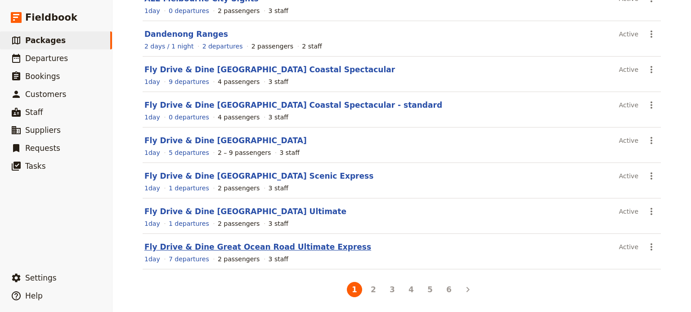
click at [188, 249] on link "Fly Drive & Dine Great Ocean Road Ultimate Express" at bounding box center [257, 247] width 227 height 9
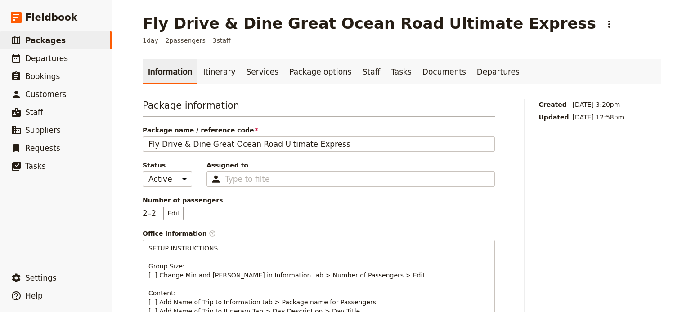
click at [176, 73] on link "Information" at bounding box center [170, 71] width 55 height 25
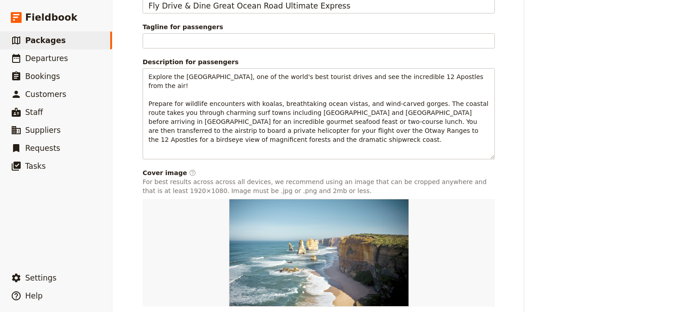
scroll to position [574, 0]
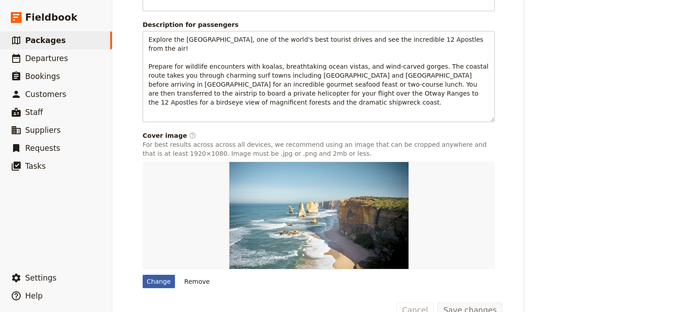
click at [147, 275] on div "Change" at bounding box center [159, 281] width 32 height 13
click at [143, 275] on input "Change" at bounding box center [142, 275] width 0 height 0
